Goal: Communication & Community: Answer question/provide support

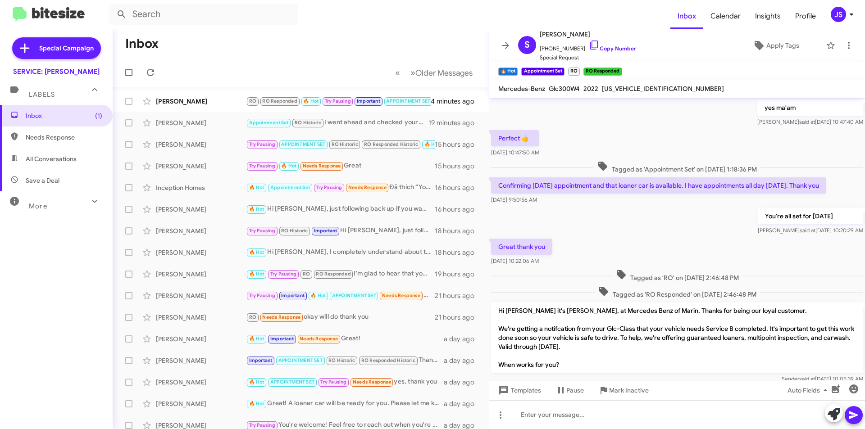
scroll to position [423, 0]
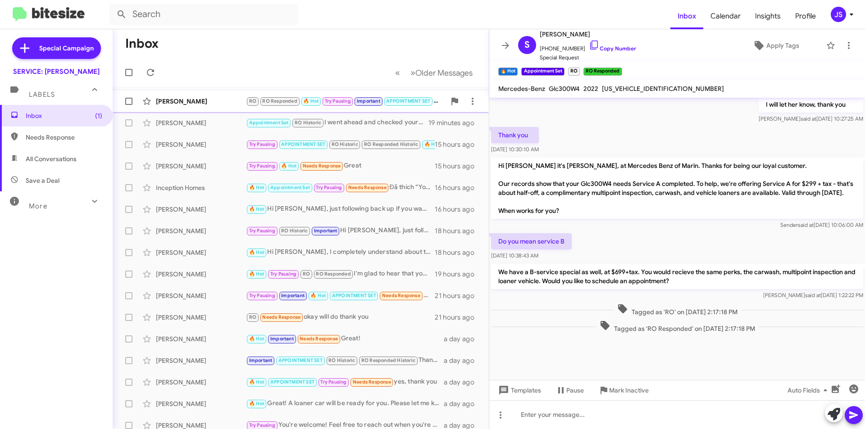
click at [228, 104] on div "[PERSON_NAME]" at bounding box center [201, 101] width 90 height 9
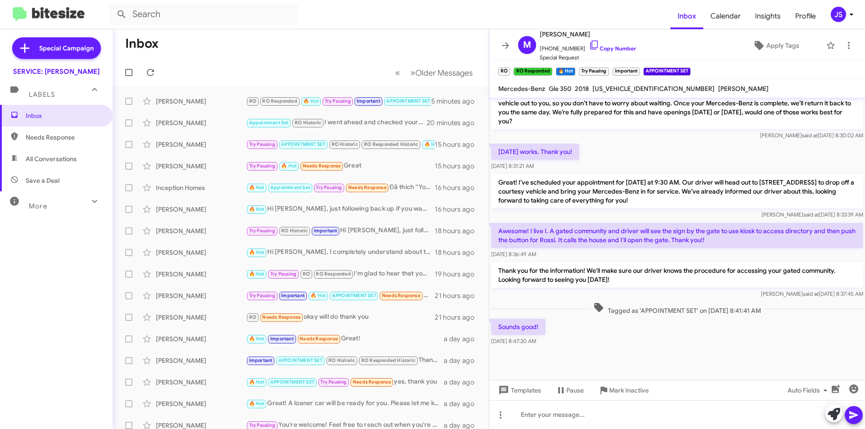
scroll to position [586, 0]
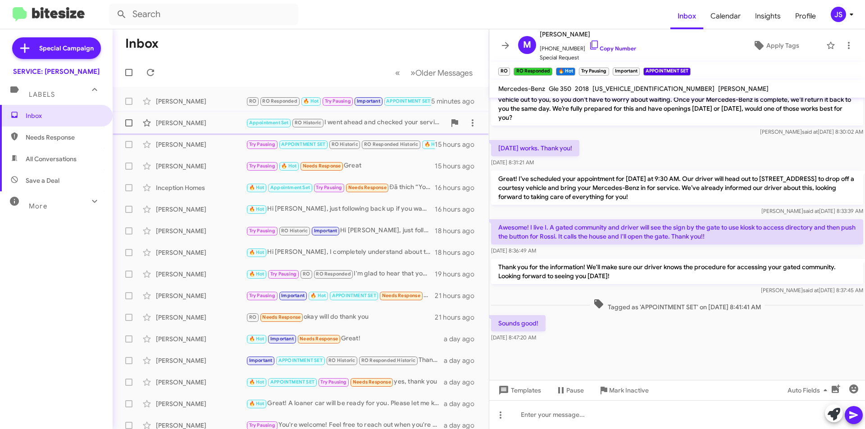
click at [201, 127] on div "[PERSON_NAME]" at bounding box center [201, 122] width 90 height 9
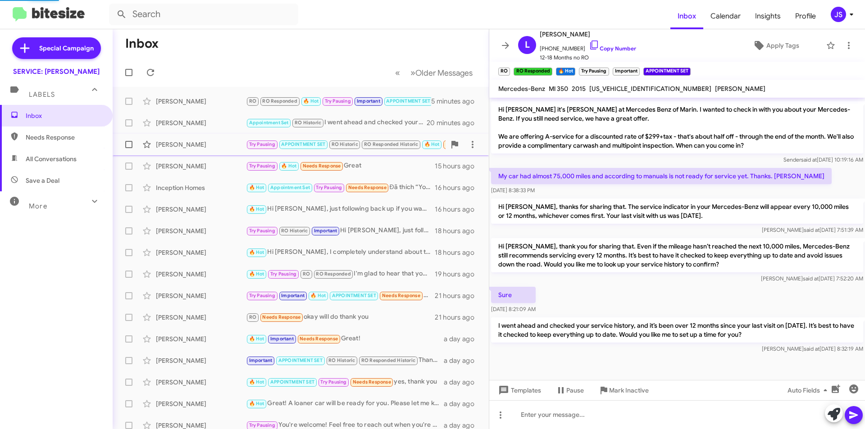
scroll to position [268, 0]
click at [198, 145] on div "[PERSON_NAME]" at bounding box center [201, 144] width 90 height 9
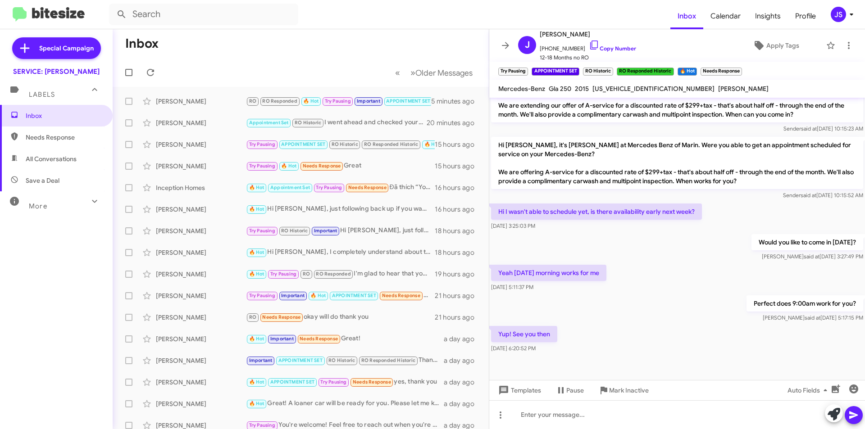
scroll to position [511, 0]
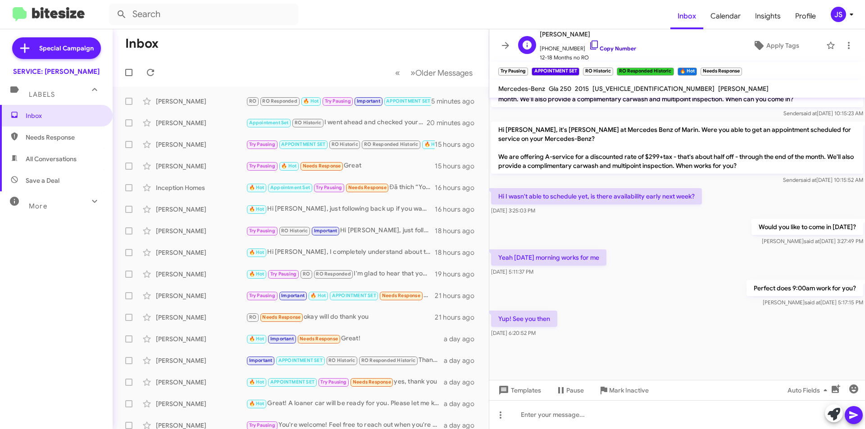
click at [589, 46] on link "Copy Number" at bounding box center [612, 48] width 47 height 7
click at [835, 410] on icon at bounding box center [834, 414] width 13 height 13
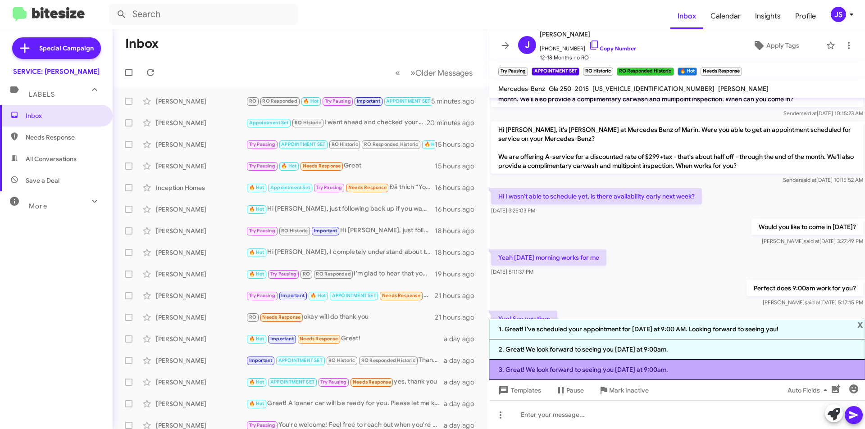
click at [617, 371] on li "3. Great! We look forward to seeing you on Monday at 9:00am." at bounding box center [677, 370] width 376 height 20
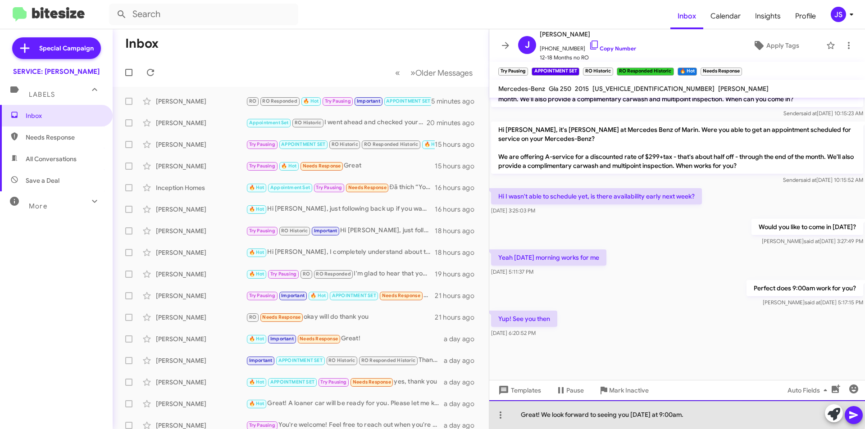
drag, startPoint x: 632, startPoint y: 412, endPoint x: 754, endPoint y: 423, distance: 122.5
click at [754, 423] on div "Great! We look forward to seeing you on Monday at 9:00am." at bounding box center [677, 415] width 376 height 29
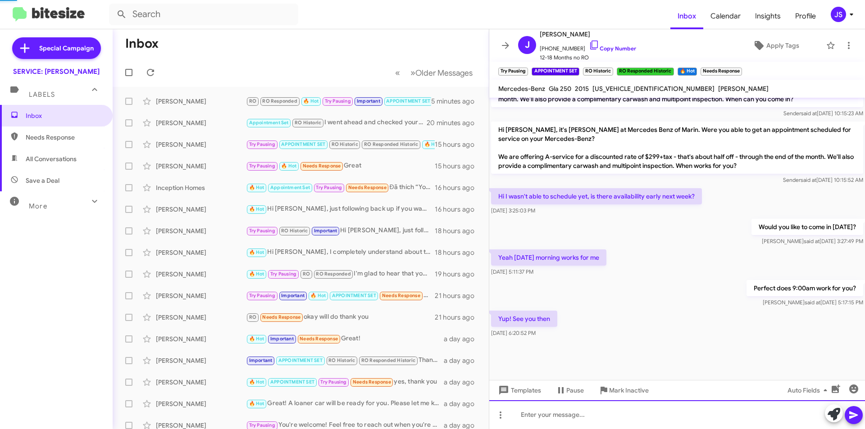
scroll to position [0, 0]
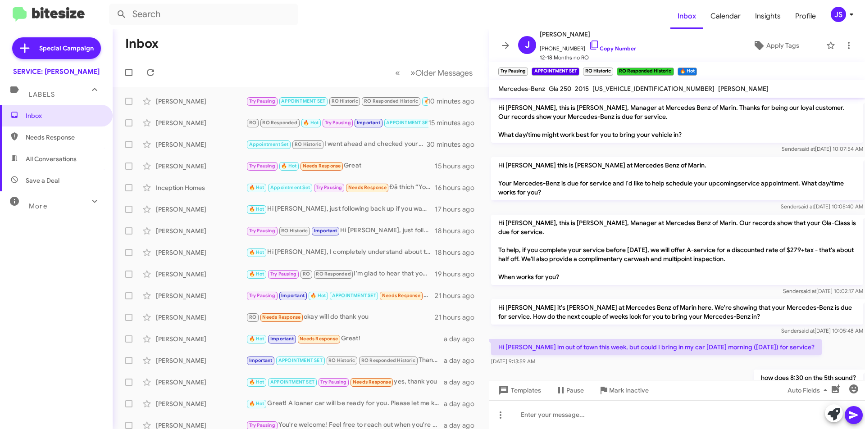
scroll to position [544, 0]
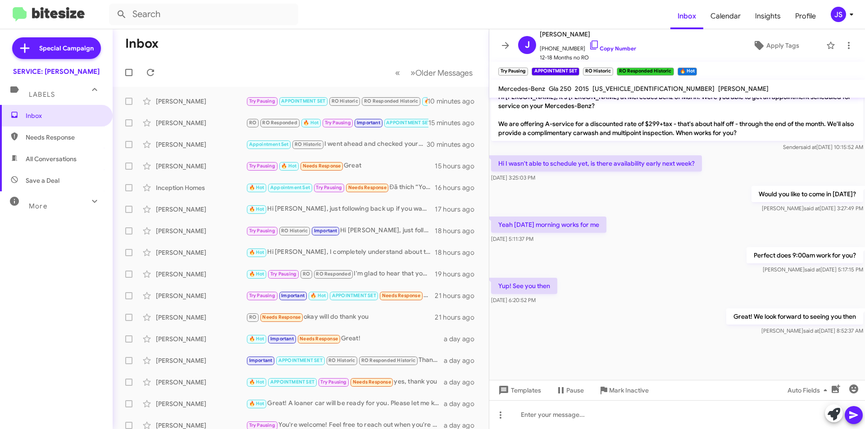
click at [52, 175] on span "Save a Deal" at bounding box center [56, 181] width 113 height 22
type input "in:not-interested"
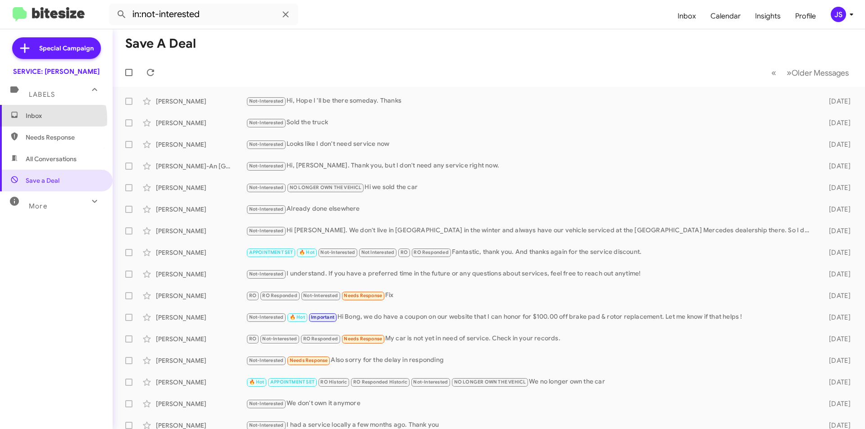
click at [33, 119] on span "Inbox" at bounding box center [64, 115] width 77 height 9
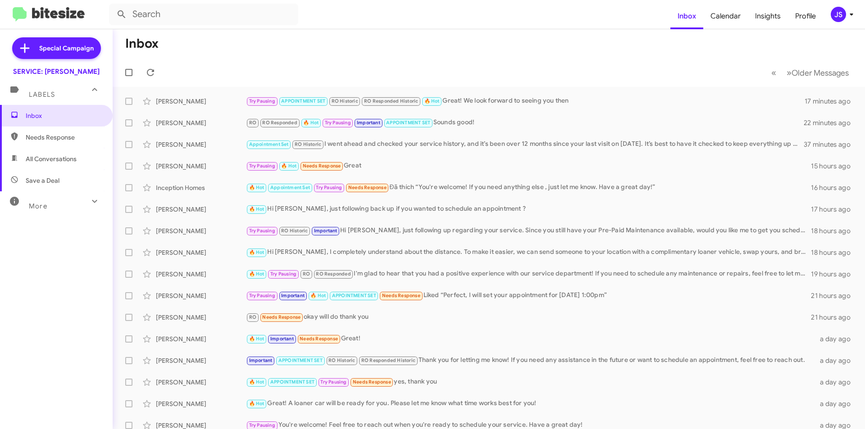
click at [54, 182] on span "Save a Deal" at bounding box center [43, 180] width 34 height 9
type input "in:not-interested"
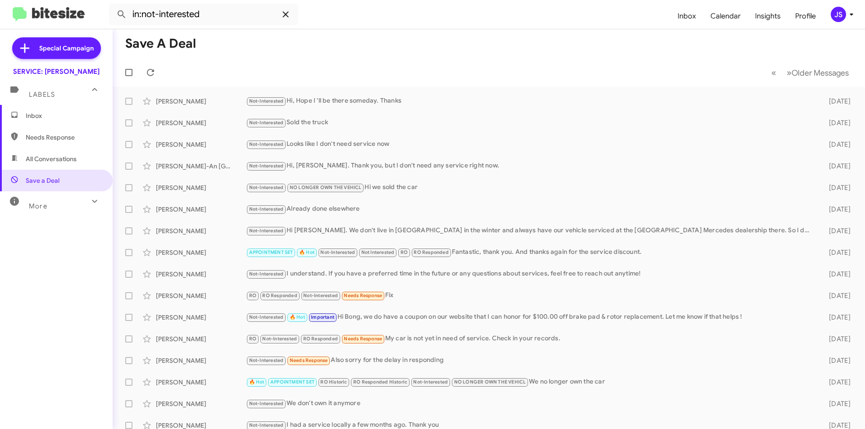
click at [285, 16] on icon at bounding box center [285, 14] width 11 height 11
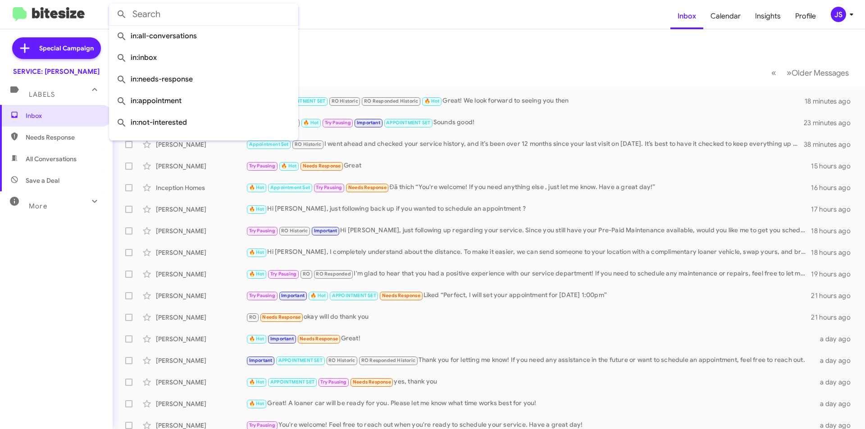
click at [141, 18] on input "text" at bounding box center [203, 15] width 189 height 22
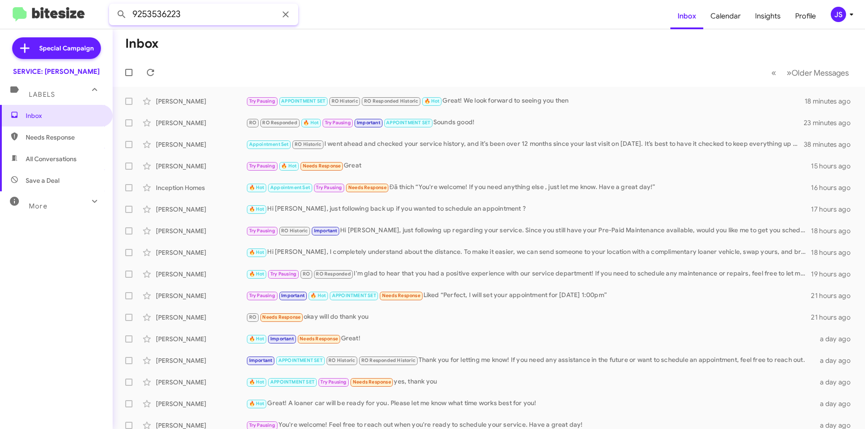
type input "9253536223"
click at [113, 5] on button at bounding box center [122, 14] width 18 height 18
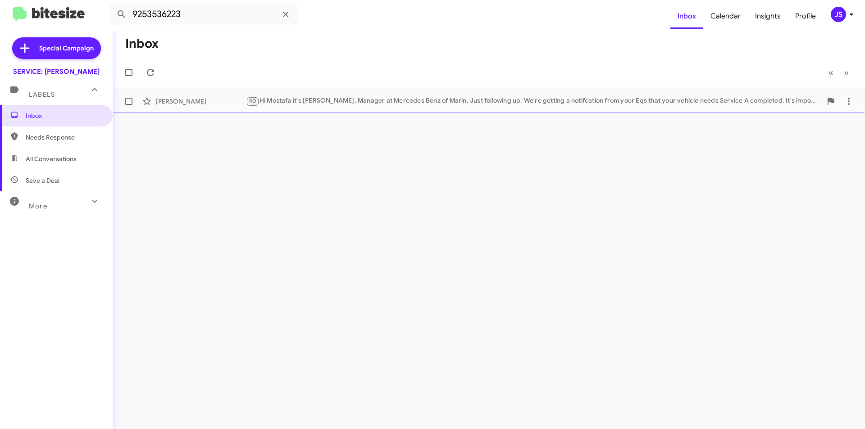
click at [203, 109] on div "Mostafa Wassel RO Hi Mostafa it's Omar Ibrahimi, Manager at Mercedes Benz of Ma…" at bounding box center [489, 101] width 738 height 18
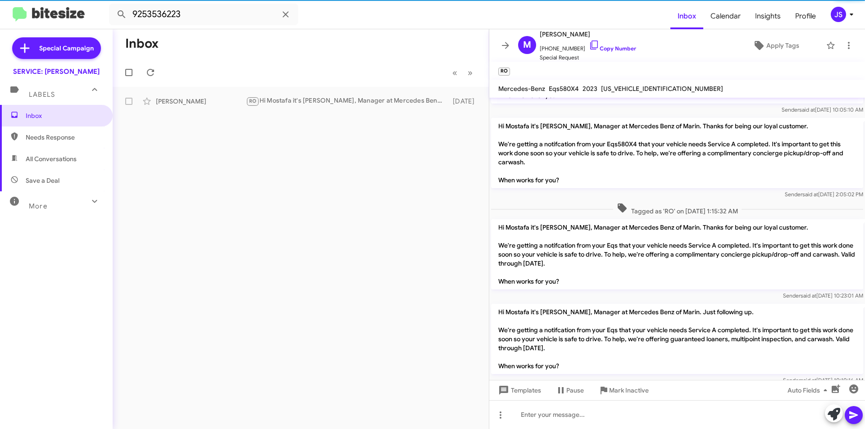
scroll to position [84, 0]
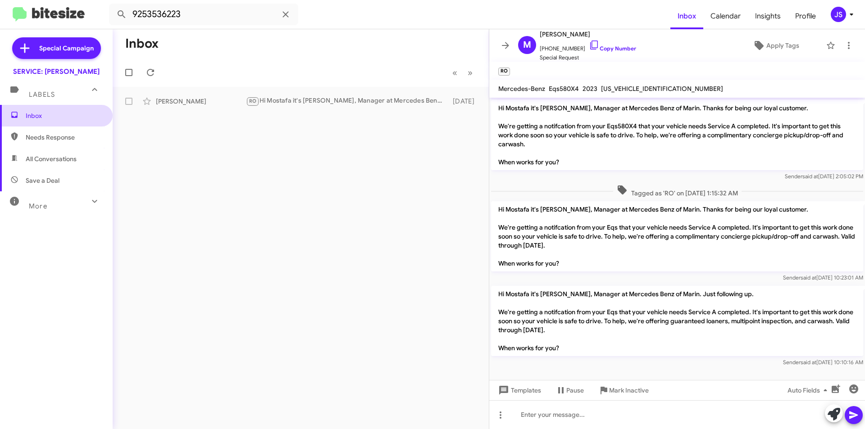
click at [44, 119] on span "Inbox" at bounding box center [64, 115] width 77 height 9
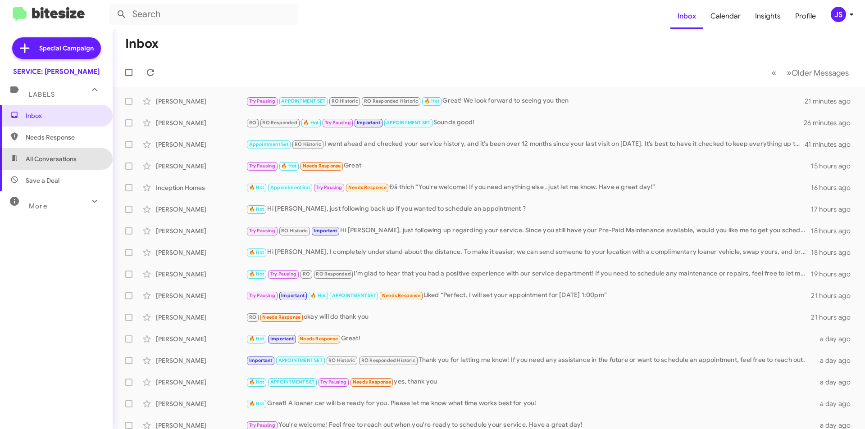
click at [81, 158] on span "All Conversations" at bounding box center [56, 159] width 113 height 22
type input "in:all-conversations"
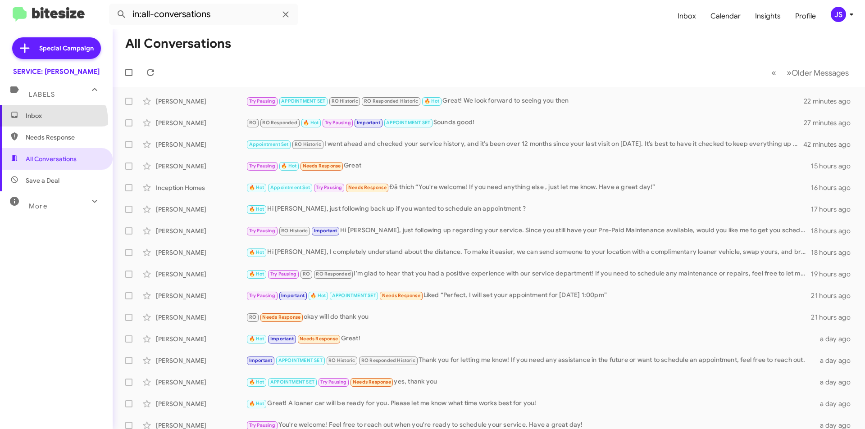
click at [44, 122] on span "Inbox" at bounding box center [56, 116] width 113 height 22
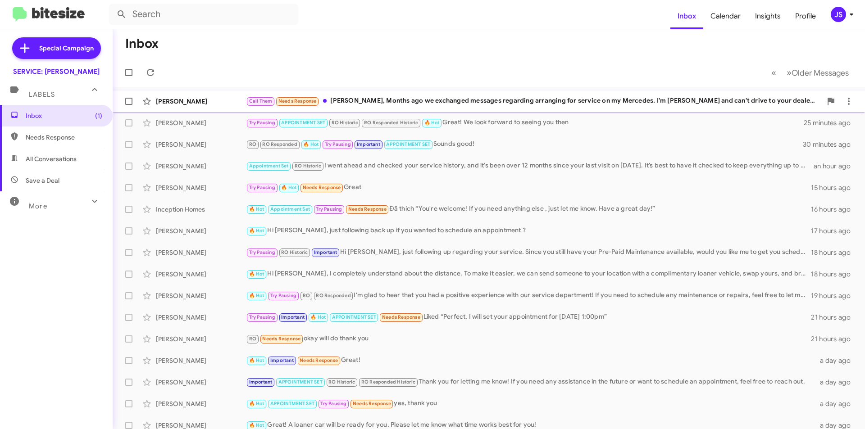
click at [188, 106] on div "Joseph Phair Call Them Needs Response Omar, Months ago we exchanged messages re…" at bounding box center [489, 101] width 738 height 18
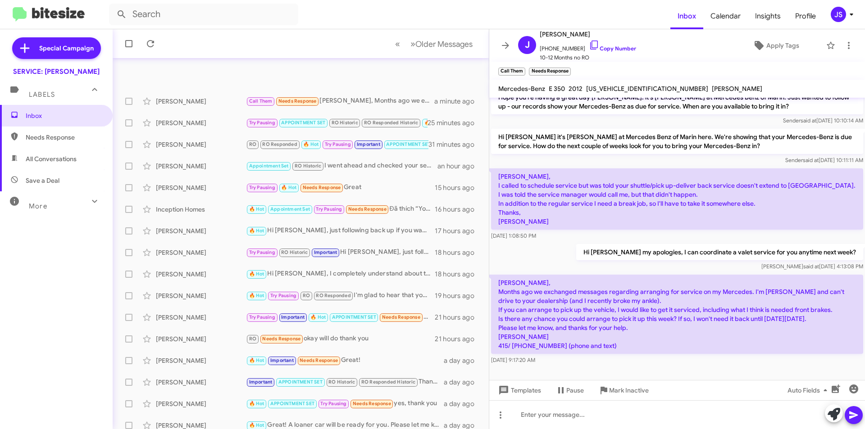
scroll to position [94, 0]
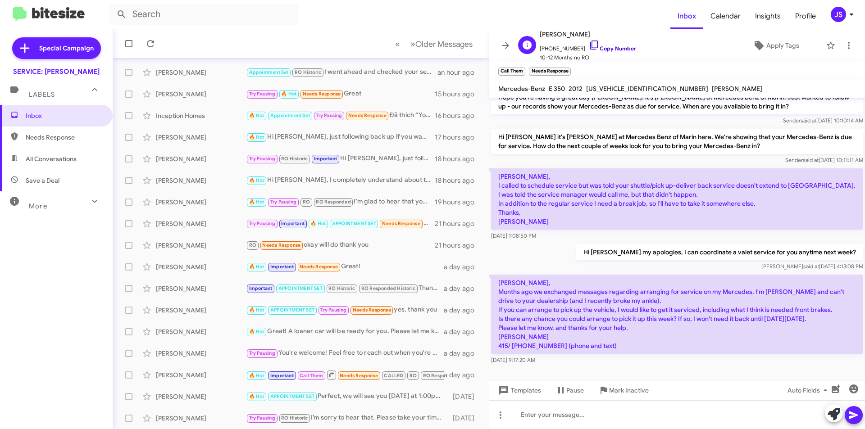
click at [590, 45] on icon at bounding box center [594, 45] width 8 height 9
click at [591, 46] on link "Copy Number" at bounding box center [612, 48] width 47 height 7
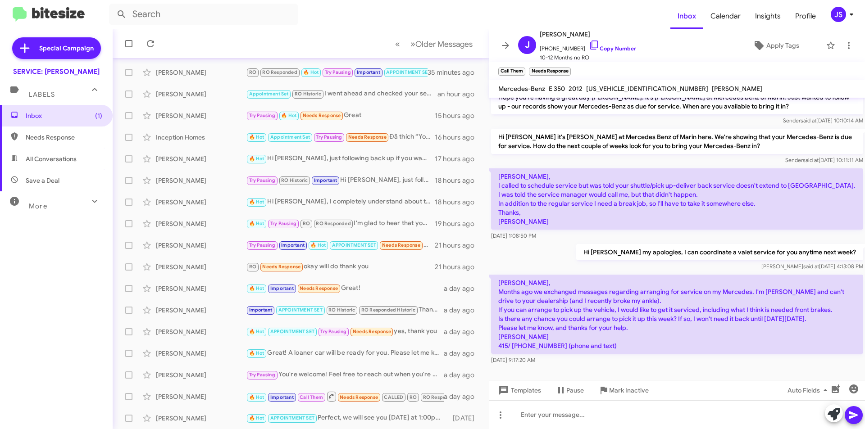
click at [610, 315] on p "[PERSON_NAME], Months ago we exchanged messages regarding arranging for service…" at bounding box center [677, 314] width 372 height 79
click at [624, 326] on p "[PERSON_NAME], Months ago we exchanged messages regarding arranging for service…" at bounding box center [677, 314] width 372 height 79
click at [599, 250] on p "Hi [PERSON_NAME] my apologies, I can coordinate a valet service for you anytime…" at bounding box center [719, 252] width 287 height 16
click at [624, 246] on p "Hi [PERSON_NAME] my apologies, I can coordinate a valet service for you anytime…" at bounding box center [719, 252] width 287 height 16
click at [605, 250] on p "Hi [PERSON_NAME] my apologies, I can coordinate a valet service for you anytime…" at bounding box center [719, 252] width 287 height 16
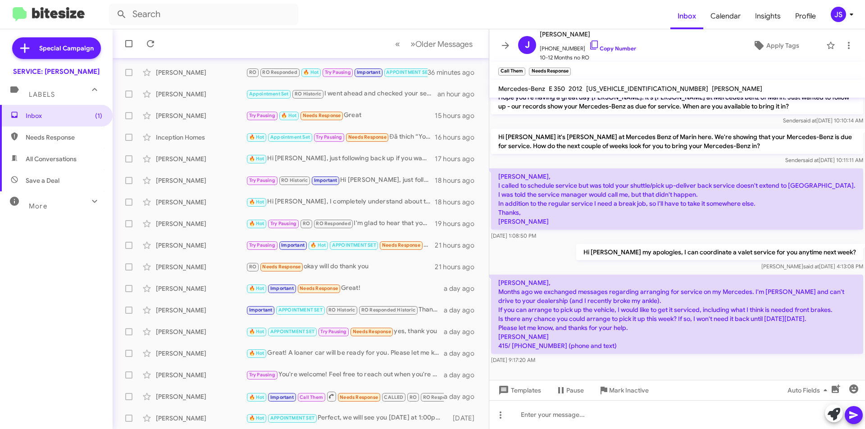
click at [648, 213] on p "[PERSON_NAME], I called to schedule service but was told your shuttle/pick up-d…" at bounding box center [677, 198] width 372 height 61
click at [658, 231] on div "Omar, I called to schedule service but was told your shuttle/pick up-deliver ba…" at bounding box center [677, 204] width 372 height 72
click at [713, 230] on div "Omar, I called to schedule service but was told your shuttle/pick up-deliver ba…" at bounding box center [677, 204] width 372 height 72
click at [635, 297] on p "[PERSON_NAME], Months ago we exchanged messages regarding arranging for service…" at bounding box center [677, 314] width 372 height 79
click at [713, 294] on p "[PERSON_NAME], Months ago we exchanged messages regarding arranging for service…" at bounding box center [677, 314] width 372 height 79
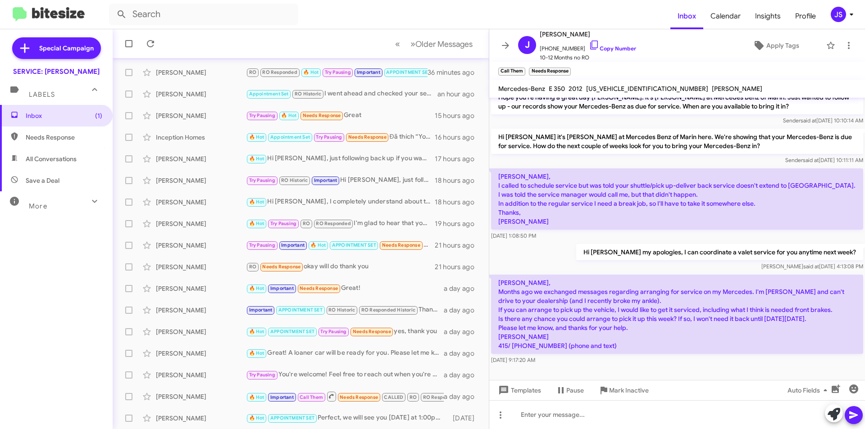
click at [709, 294] on p "[PERSON_NAME], Months ago we exchanged messages regarding arranging for service…" at bounding box center [677, 314] width 372 height 79
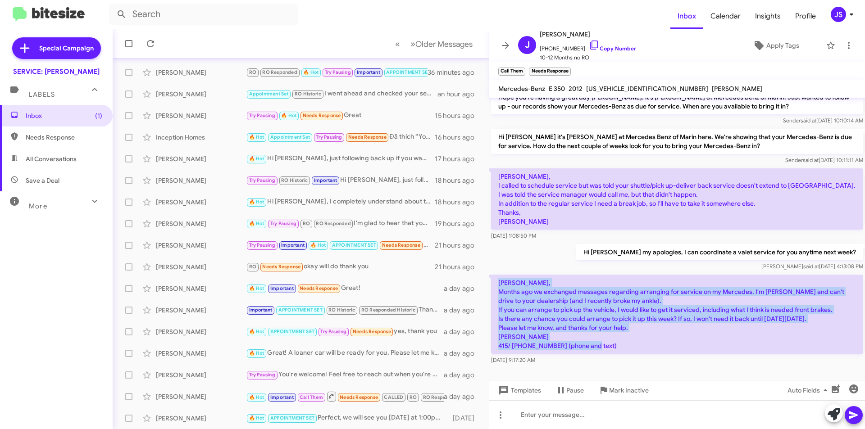
drag, startPoint x: 499, startPoint y: 282, endPoint x: 609, endPoint y: 346, distance: 127.2
click at [609, 346] on p "[PERSON_NAME], Months ago we exchanged messages regarding arranging for service…" at bounding box center [677, 314] width 372 height 79
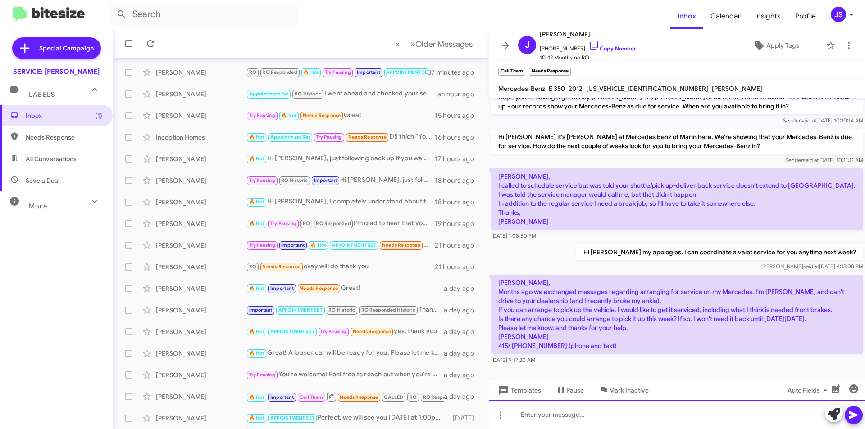
click at [605, 414] on div at bounding box center [677, 415] width 376 height 29
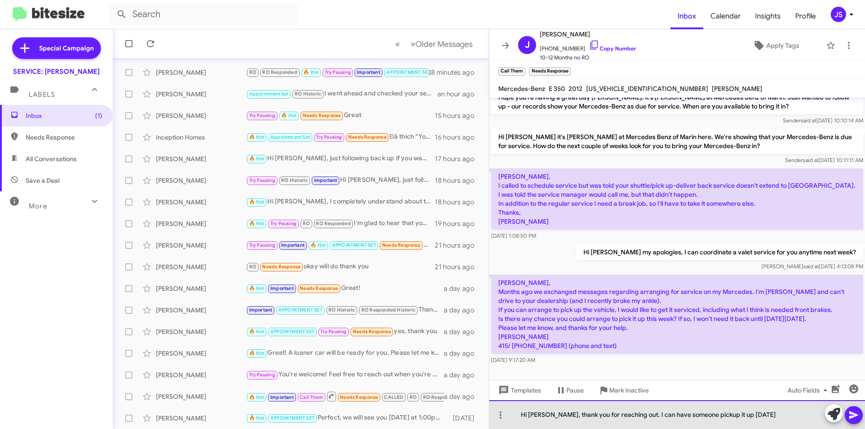
click at [765, 419] on div "Hi Joseph, thank you for reaching out. I can have someone pickup it up today" at bounding box center [677, 415] width 376 height 29
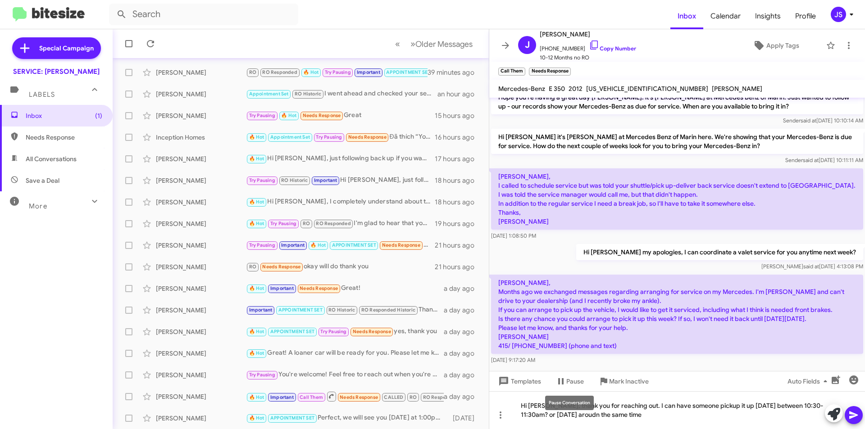
drag, startPoint x: 574, startPoint y: 416, endPoint x: 569, endPoint y: 414, distance: 5.1
click at [569, 414] on mat-tooltip-component "Pause Conversation" at bounding box center [569, 403] width 61 height 27
click at [569, 415] on mat-tooltip-component "Pause Conversation" at bounding box center [569, 403] width 61 height 27
click at [546, 420] on div "Hi Joseph, thank you for reaching out. I can have someone pickup it up today be…" at bounding box center [677, 410] width 376 height 38
click at [666, 422] on div "Hi Joseph, thank you for reaching out. I can have someone pickup it up today be…" at bounding box center [677, 410] width 376 height 38
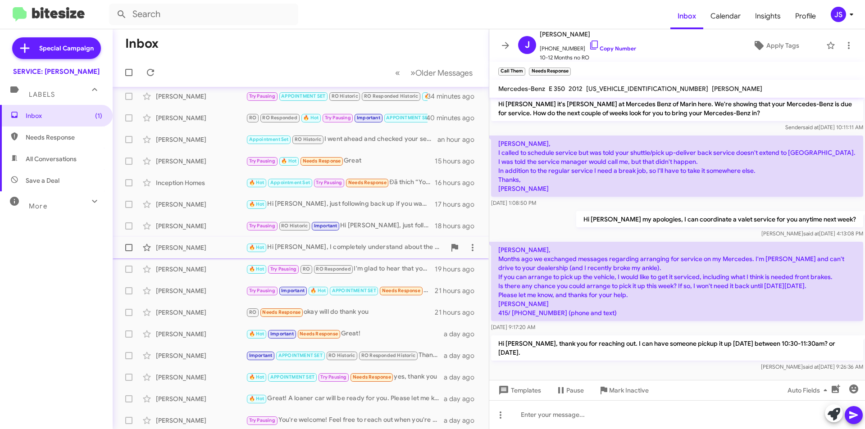
scroll to position [0, 0]
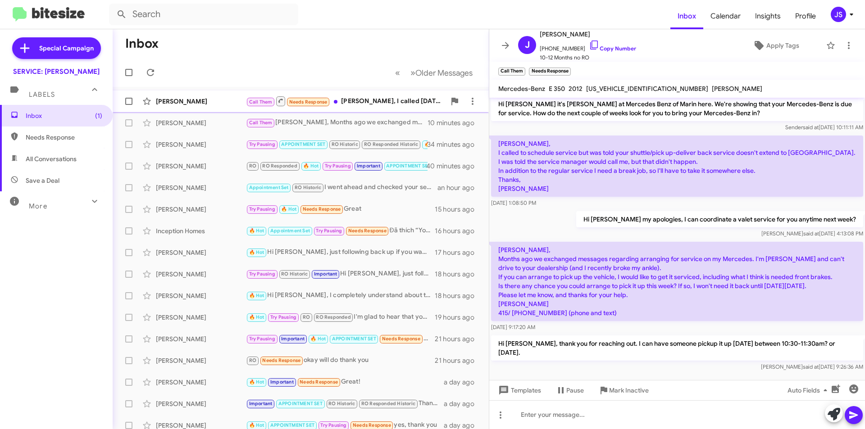
click at [195, 107] on div "James Barnett Call Them Needs Response Omar, I called yesterday for an estimate…" at bounding box center [301, 101] width 362 height 18
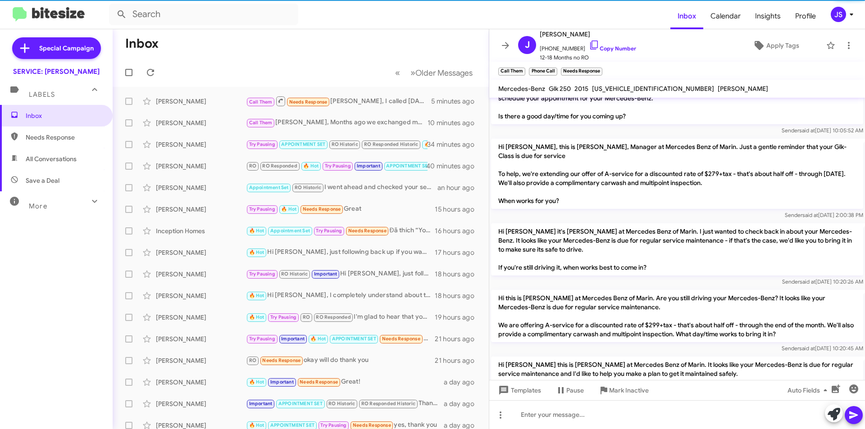
scroll to position [261, 0]
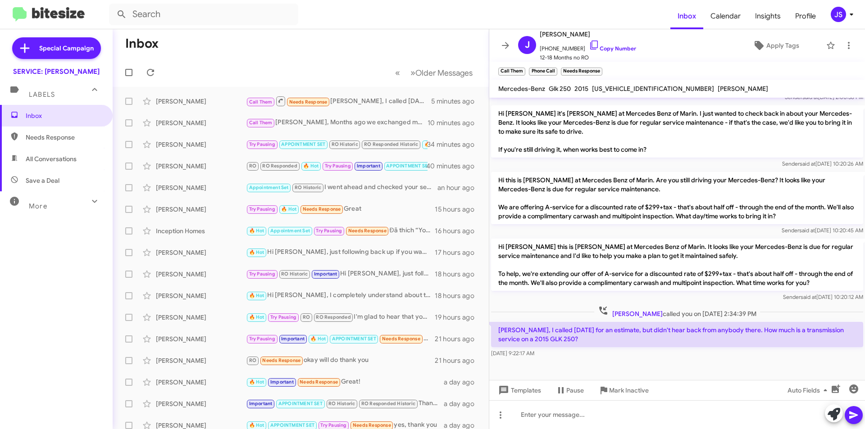
click at [808, 354] on div "Sep 25, 2025, 9:22:17 AM" at bounding box center [677, 353] width 372 height 9
click at [589, 88] on div "2015" at bounding box center [582, 88] width 18 height 11
drag, startPoint x: 592, startPoint y: 88, endPoint x: 664, endPoint y: 89, distance: 71.6
click at [664, 89] on div "Mercedes-Benz Glk 250 2015 WDCGG0EB3FG422018 ANGELO GOMEZ" at bounding box center [632, 88] width 273 height 11
copy span "WDCGG0EB3FG422018"
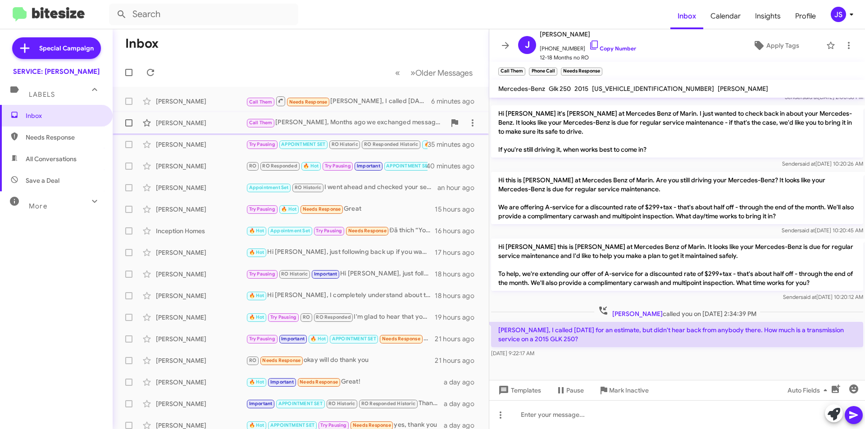
click at [216, 124] on div "[PERSON_NAME]" at bounding box center [201, 122] width 90 height 9
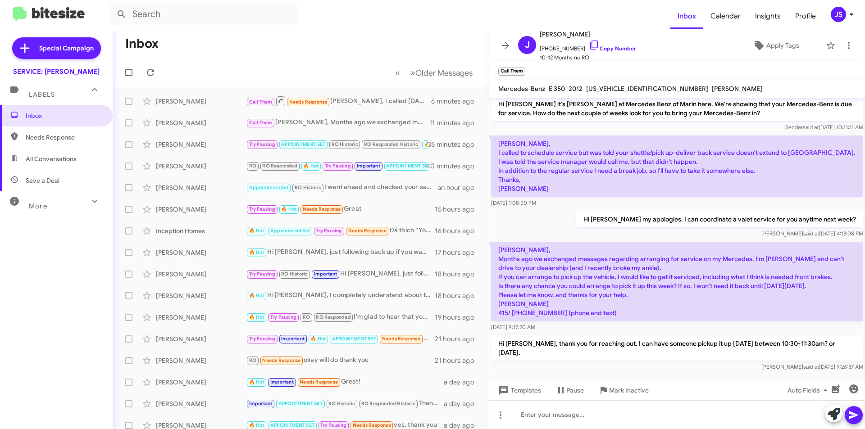
click at [701, 387] on div "Templates Pause Mark Inactive Auto Fields" at bounding box center [677, 390] width 376 height 20
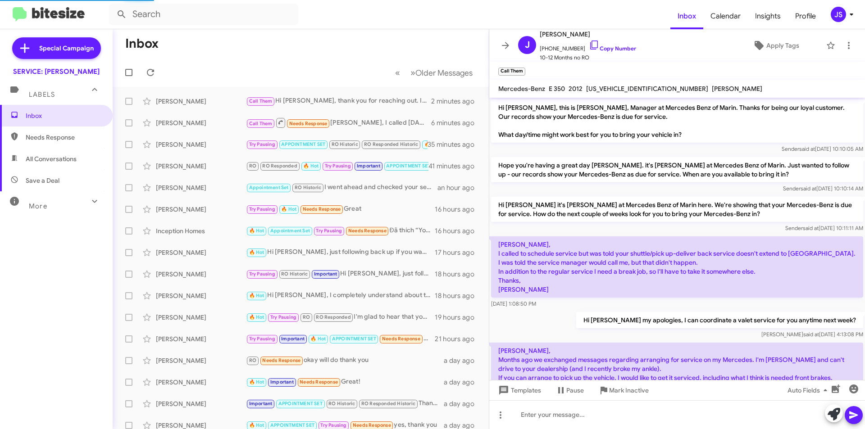
scroll to position [101, 0]
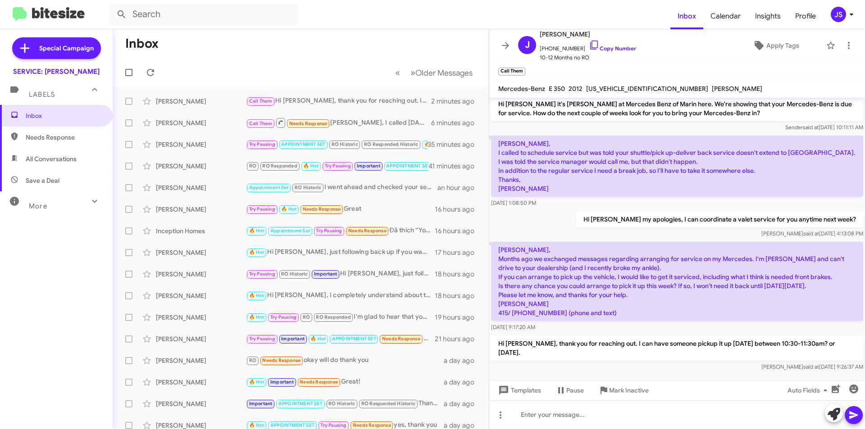
click at [618, 214] on p "Hi [PERSON_NAME] my apologies, I can coordinate a valet service for you anytime…" at bounding box center [719, 219] width 287 height 16
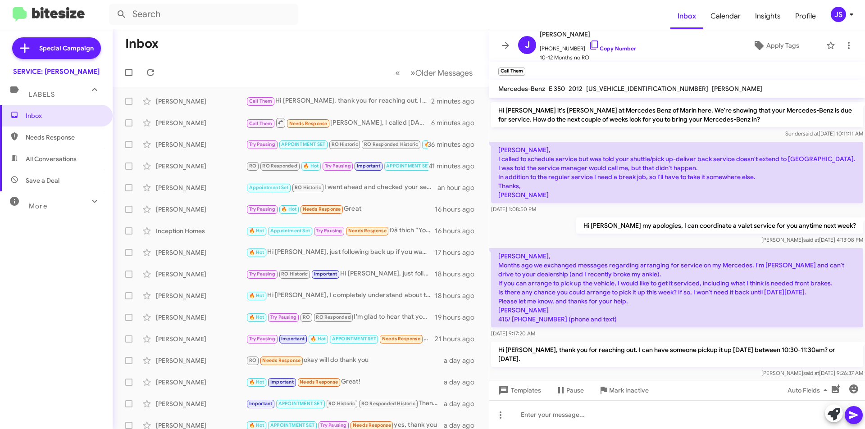
scroll to position [101, 0]
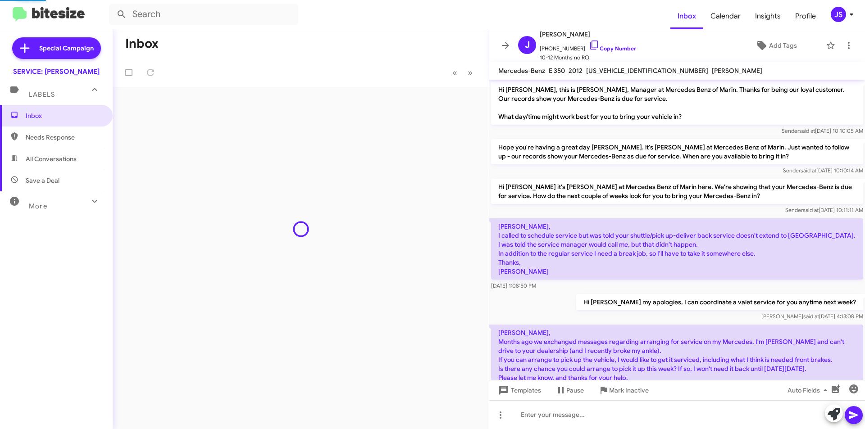
scroll to position [83, 0]
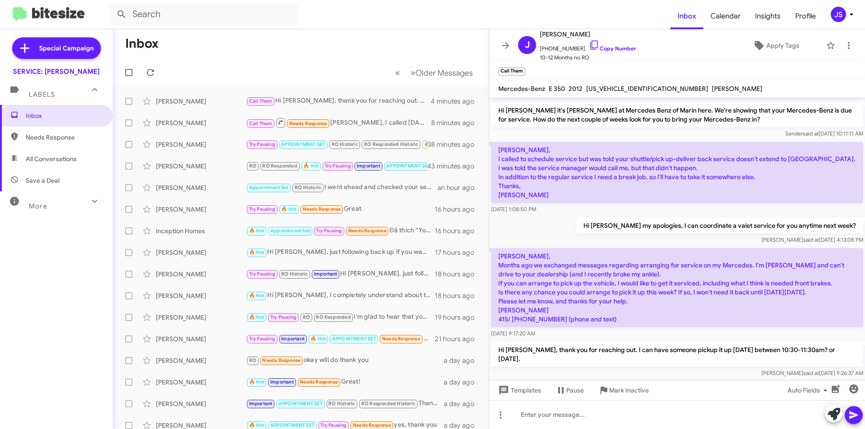
scroll to position [101, 0]
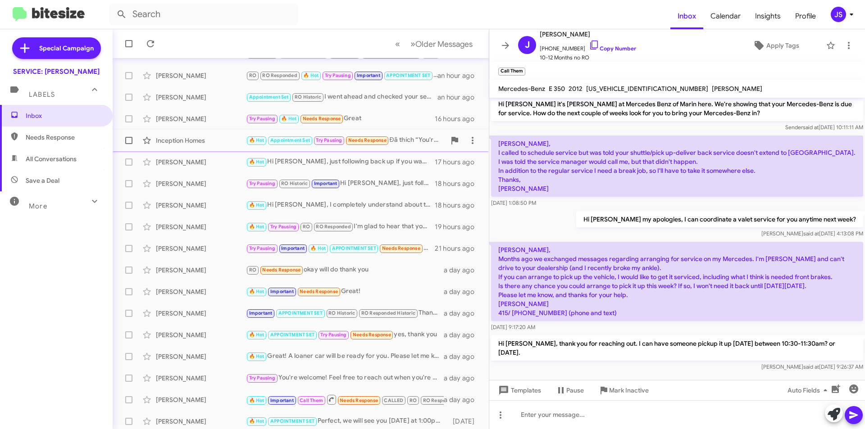
scroll to position [94, 0]
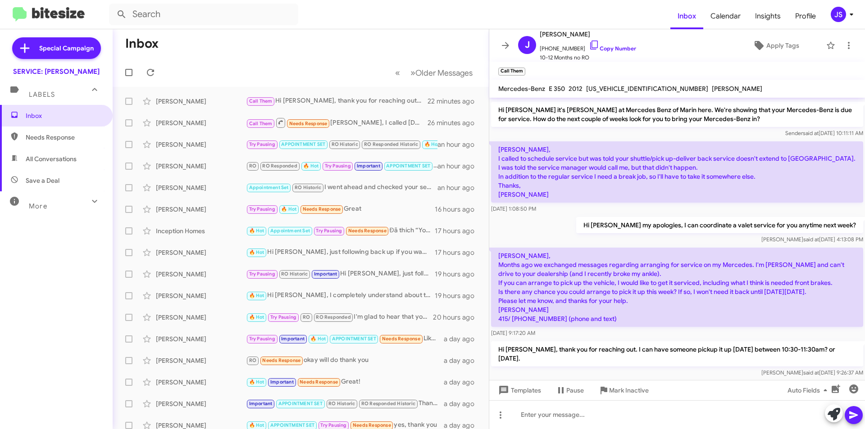
scroll to position [101, 0]
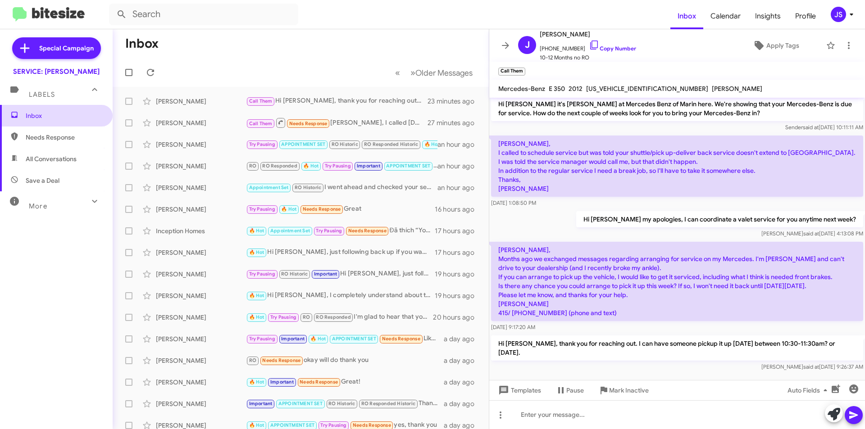
click at [70, 108] on span "Inbox" at bounding box center [56, 116] width 113 height 22
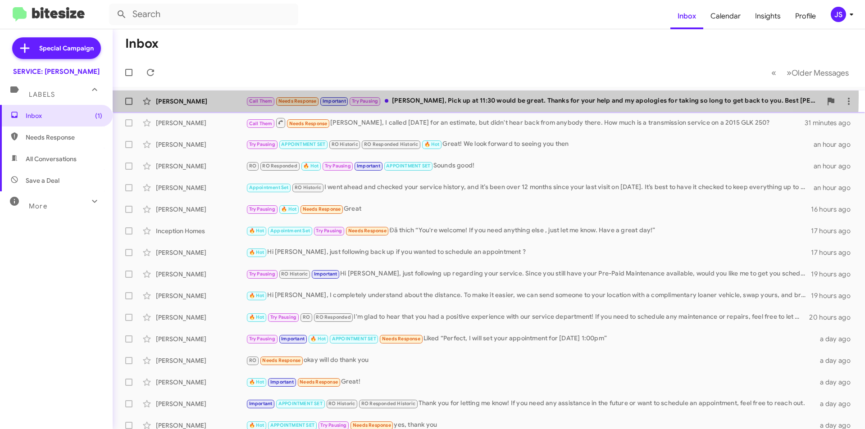
click at [425, 96] on div "[PERSON_NAME] Call Them Needs Response Important Try Pausing [PERSON_NAME], Pic…" at bounding box center [489, 101] width 738 height 18
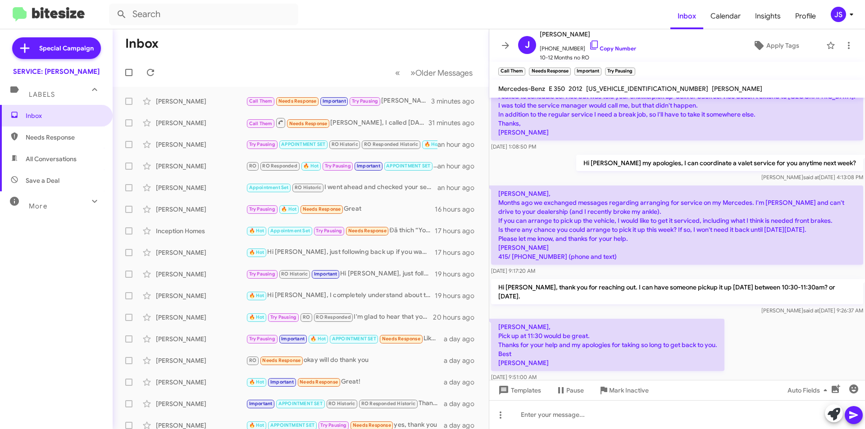
scroll to position [170, 0]
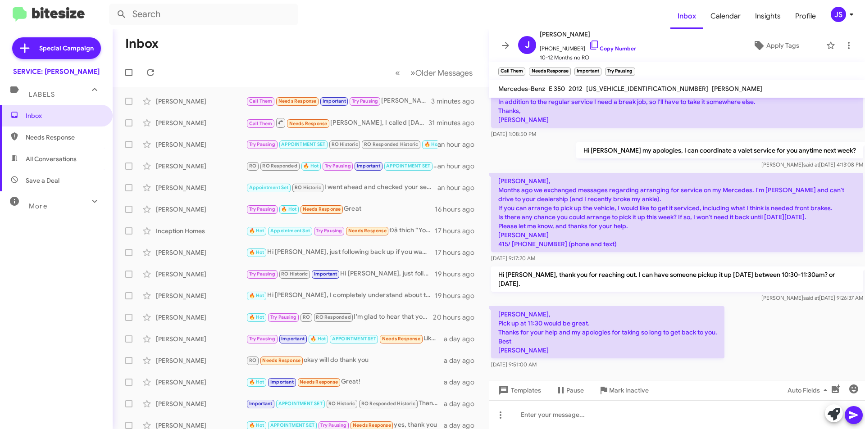
click at [823, 88] on mat-toolbar "Mercedes-Benz E 350 2012 [US_VEHICLE_IDENTIFICATION_NUMBER] [PERSON_NAME]" at bounding box center [677, 89] width 376 height 18
click at [539, 420] on div at bounding box center [677, 415] width 376 height 29
click at [542, 418] on div "Perfect just confirming no [GEOGRAPHIC_DATA] is needed" at bounding box center [677, 415] width 376 height 29
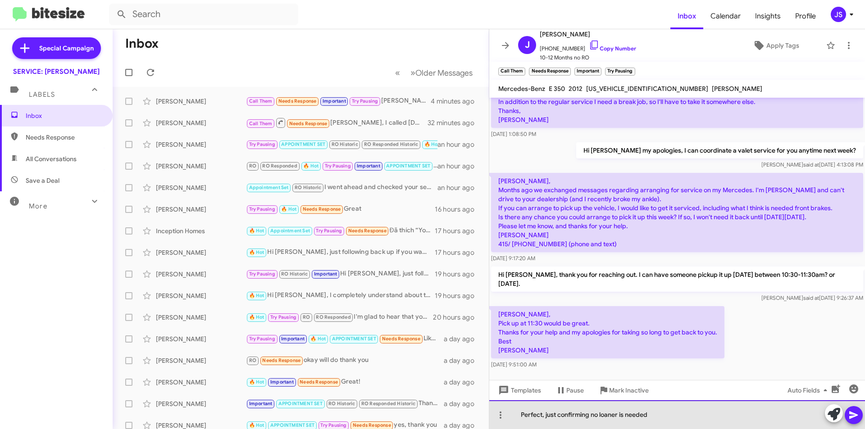
click at [664, 410] on div "Perfect, just confirming no loaner is needed" at bounding box center [677, 415] width 376 height 29
click at [653, 416] on div "Perfect, just confirming no loaner is needed" at bounding box center [677, 415] width 376 height 29
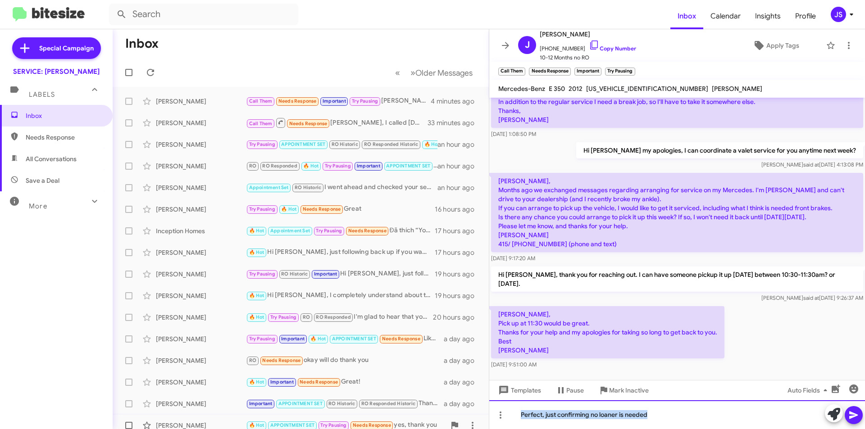
drag, startPoint x: 699, startPoint y: 419, endPoint x: 423, endPoint y: 420, distance: 276.2
click at [423, 420] on div "Inbox « Previous » Next Older Messages Joseph Phair Call Them Needs Response Im…" at bounding box center [489, 229] width 752 height 400
click at [662, 416] on div "Perfect, just confirming no loaner is needed" at bounding box center [677, 415] width 376 height 29
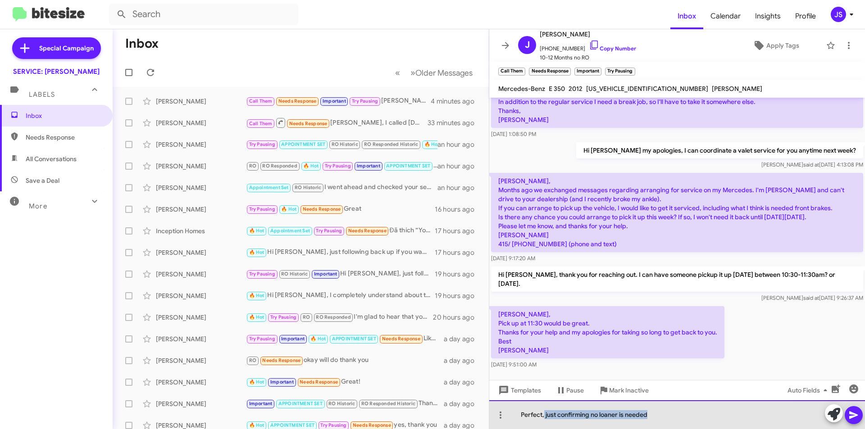
drag, startPoint x: 544, startPoint y: 416, endPoint x: 665, endPoint y: 412, distance: 121.7
click at [665, 412] on div "Perfect, just confirming no loaner is needed" at bounding box center [677, 415] width 376 height 29
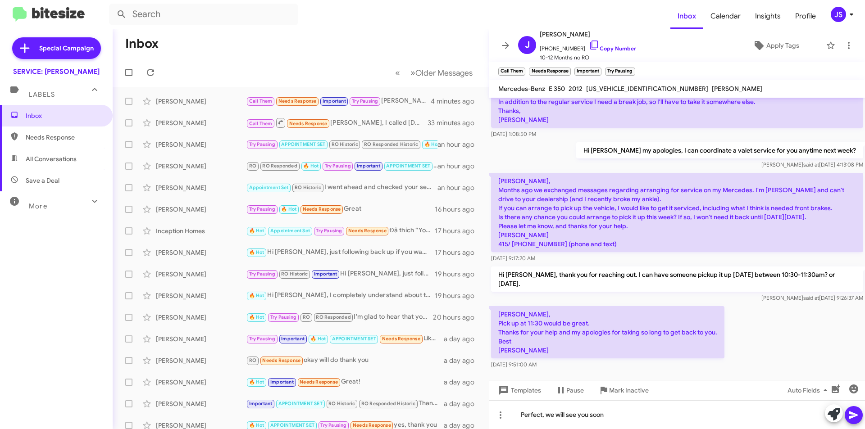
click at [849, 414] on icon at bounding box center [853, 415] width 11 height 11
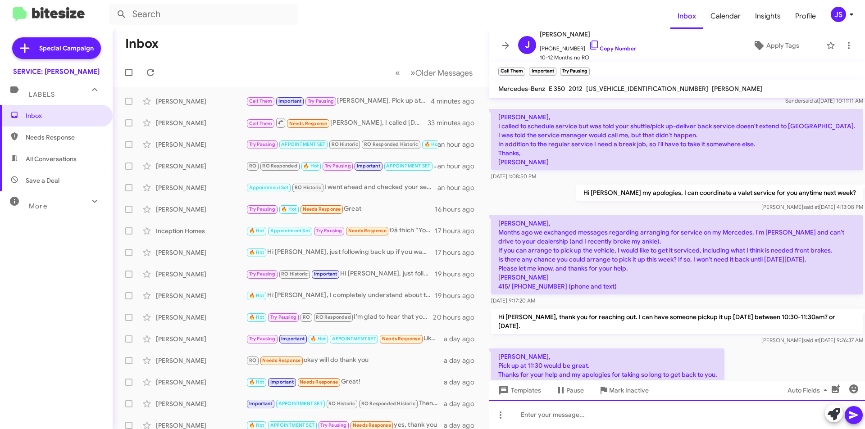
scroll to position [203, 0]
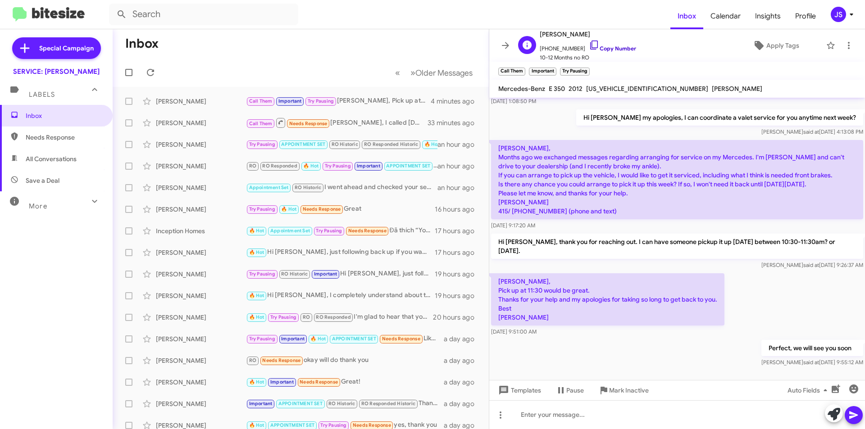
click at [590, 41] on icon at bounding box center [594, 45] width 8 height 9
